Goal: Task Accomplishment & Management: Use online tool/utility

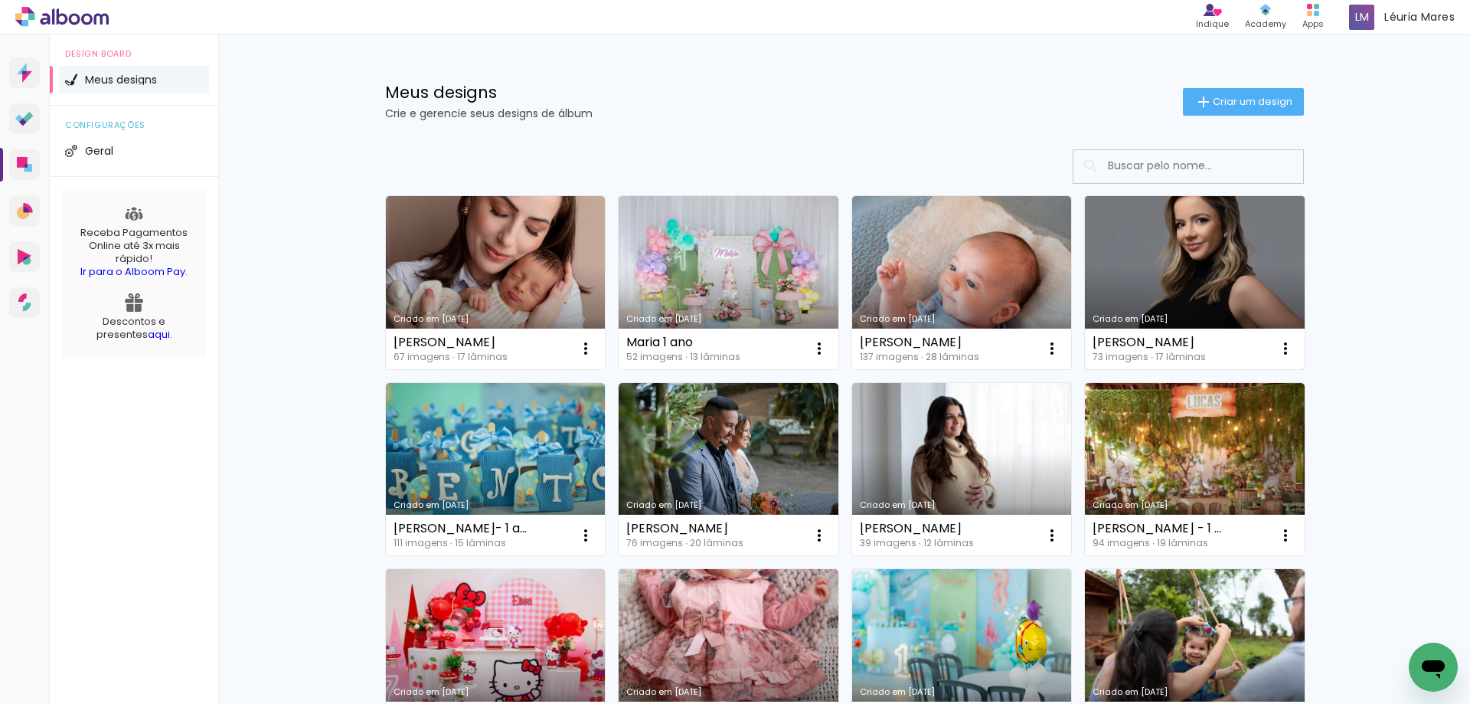
click at [1129, 246] on link "Criado em [DATE]" at bounding box center [1195, 282] width 220 height 173
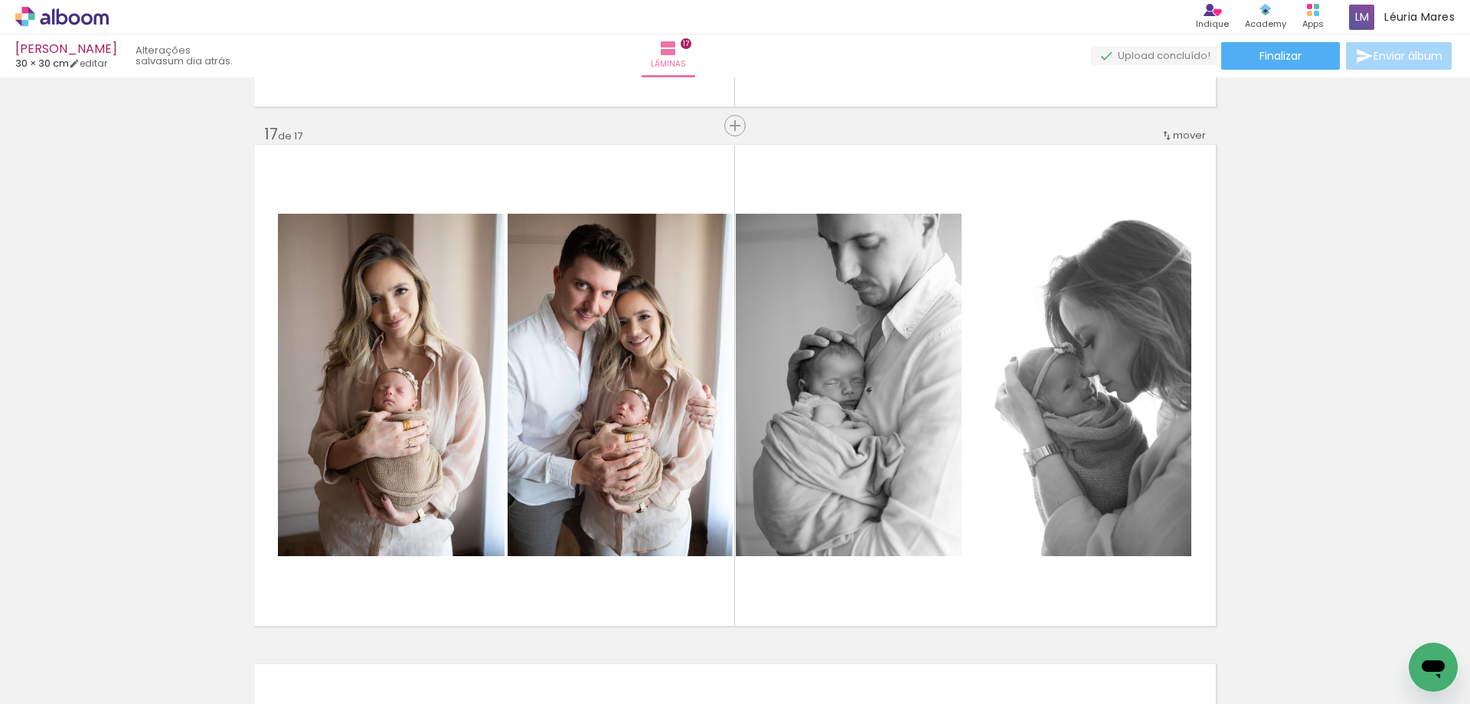
scroll to position [8268, 0]
